Goal: Information Seeking & Learning: Check status

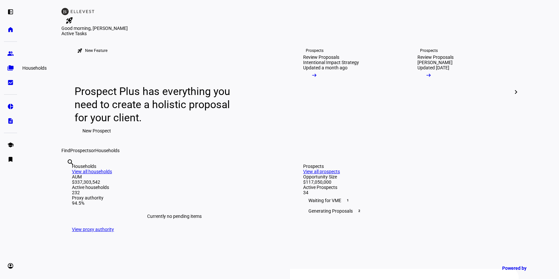
click at [11, 68] on eth-mat-symbol "folder_copy" at bounding box center [10, 68] width 7 height 7
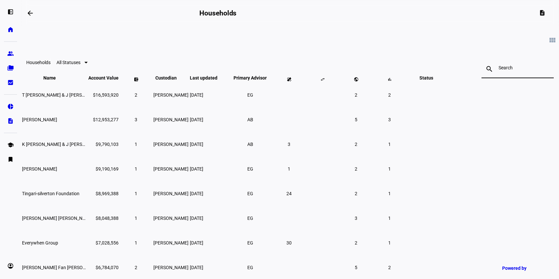
click at [499, 69] on input at bounding box center [518, 67] width 38 height 5
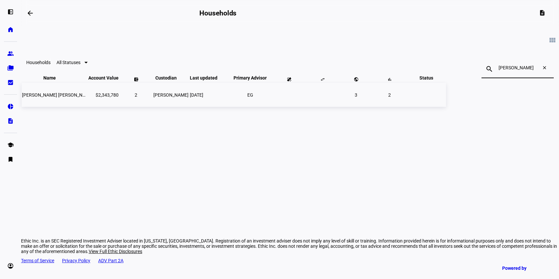
type input "armstrong"
click at [203, 98] on span "[DATE]" at bounding box center [196, 94] width 13 height 5
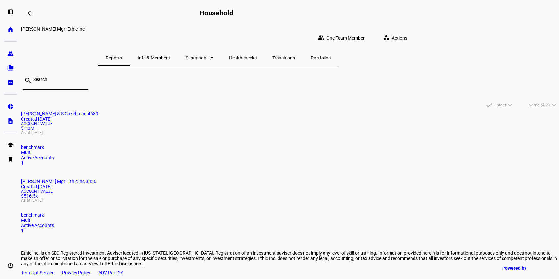
click at [173, 122] on mat-card-title "T Armstrong & S Cakebread 4689 Created 3 years ago" at bounding box center [290, 116] width 538 height 11
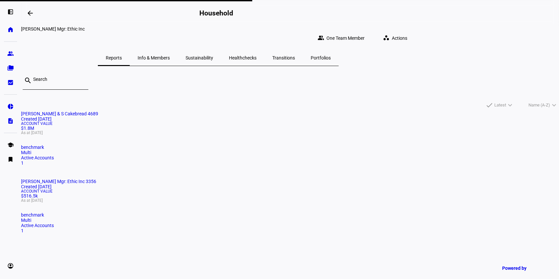
click at [213, 56] on span "Sustainability" at bounding box center [200, 58] width 28 height 5
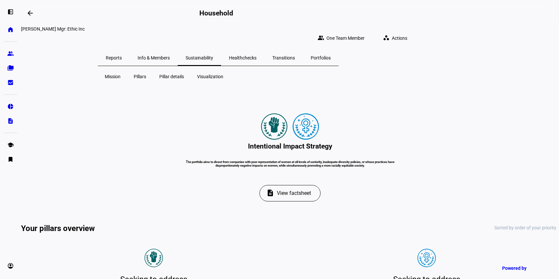
click at [122, 56] on span "Reports" at bounding box center [114, 58] width 16 height 5
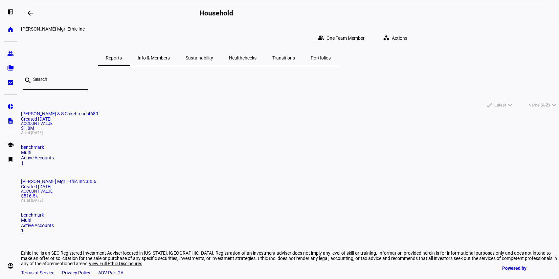
click at [98, 111] on span "[PERSON_NAME] & S Cakebread 4689" at bounding box center [59, 113] width 77 height 5
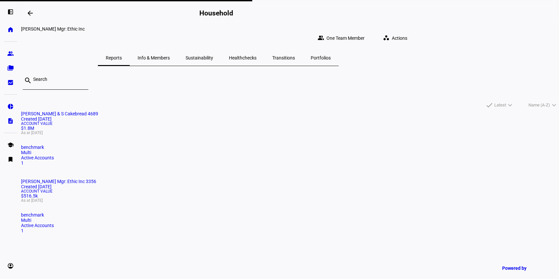
click at [156, 135] on div "Account Value $1.8M As at Aug 18, 2025" at bounding box center [290, 128] width 538 height 13
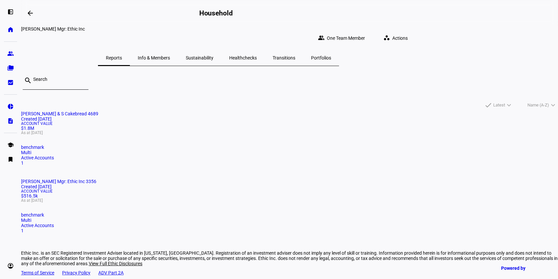
click at [138, 166] on mat-card "[PERSON_NAME] & S Cakebread 4689 Created [DATE] Account Value $1.8M As at [DATE…" at bounding box center [289, 138] width 537 height 55
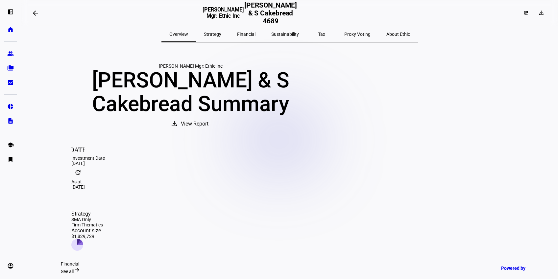
click at [284, 32] on span "Sustainability" at bounding box center [285, 34] width 28 height 5
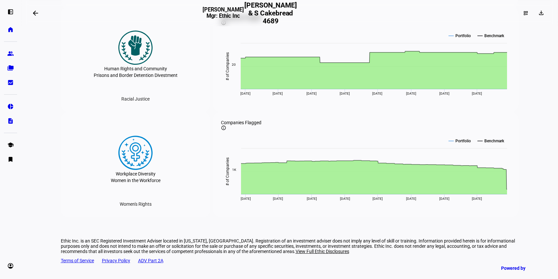
scroll to position [1260, 0]
